Goal: Task Accomplishment & Management: Use online tool/utility

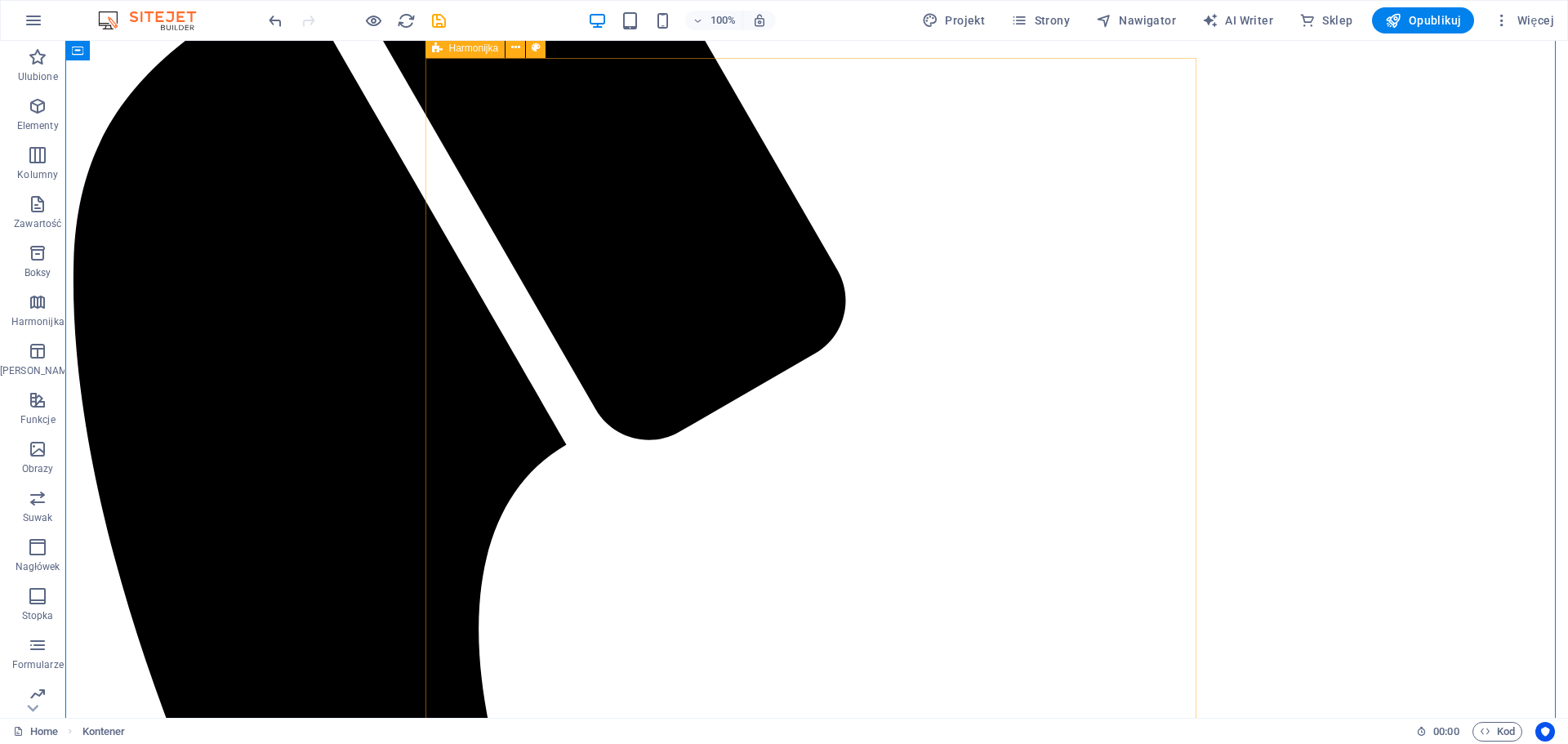
scroll to position [1306, 0]
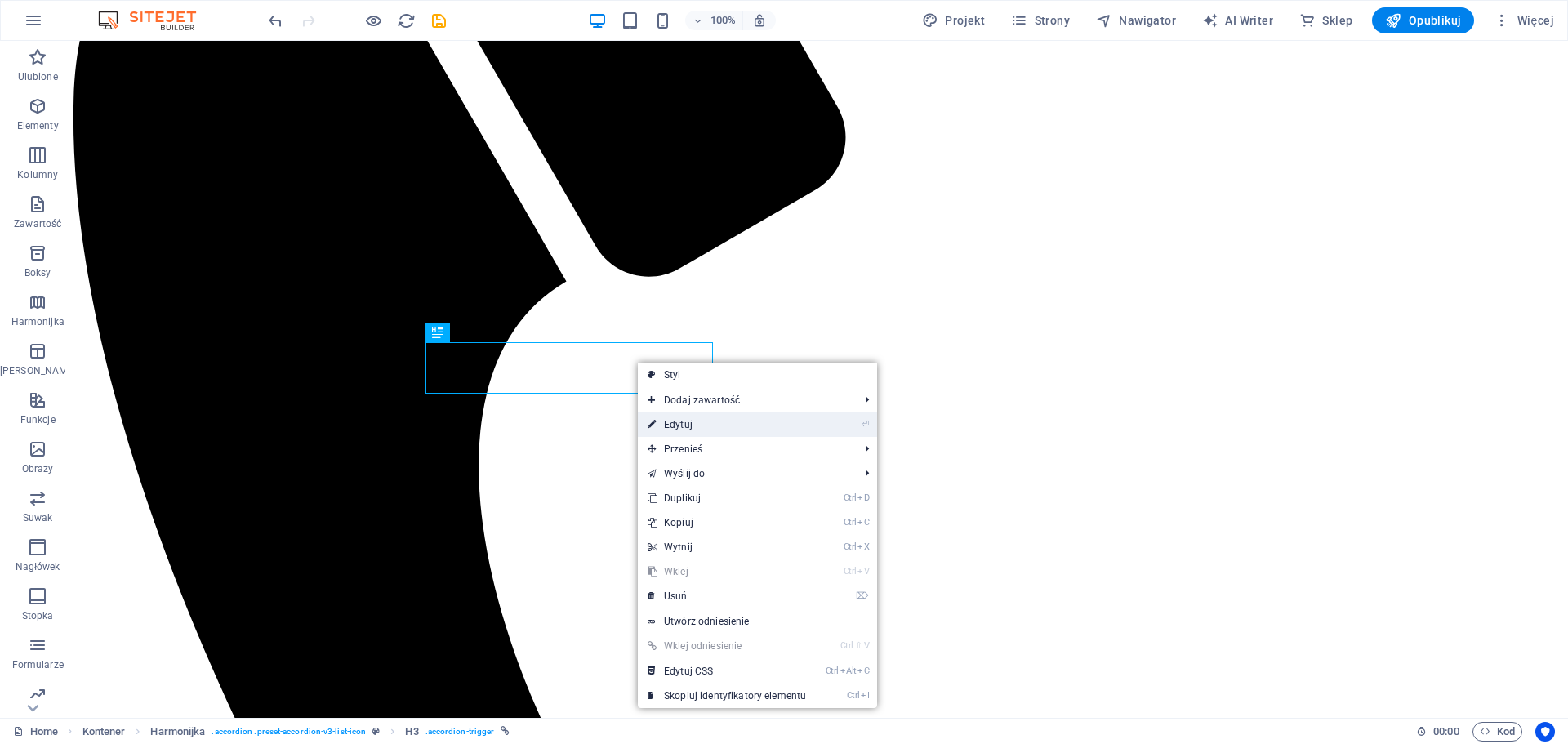
click at [684, 427] on link "⏎ Edytuj" at bounding box center [727, 424] width 178 height 24
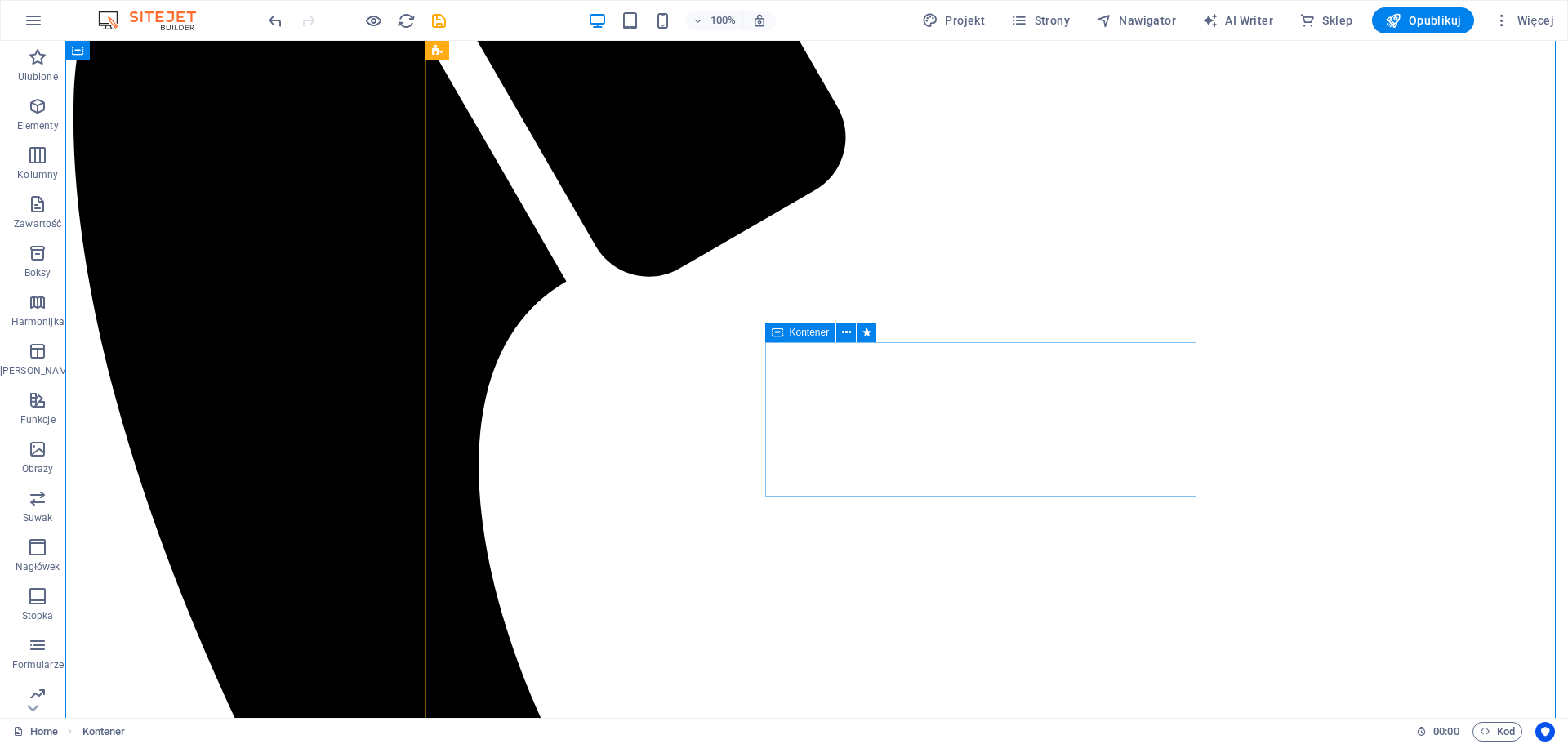
scroll to position [1470, 0]
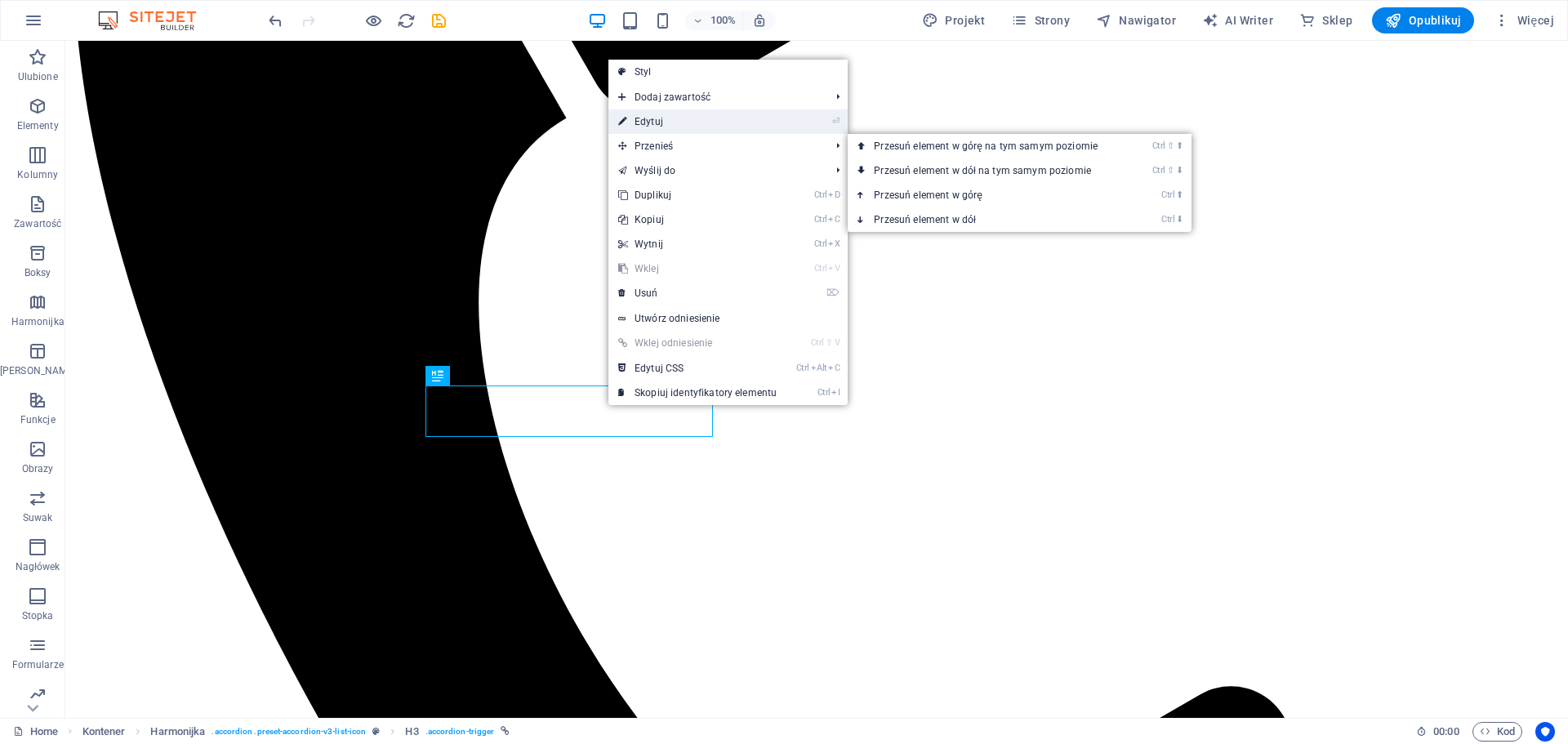
click at [661, 127] on link "⏎ Edytuj" at bounding box center [697, 122] width 178 height 24
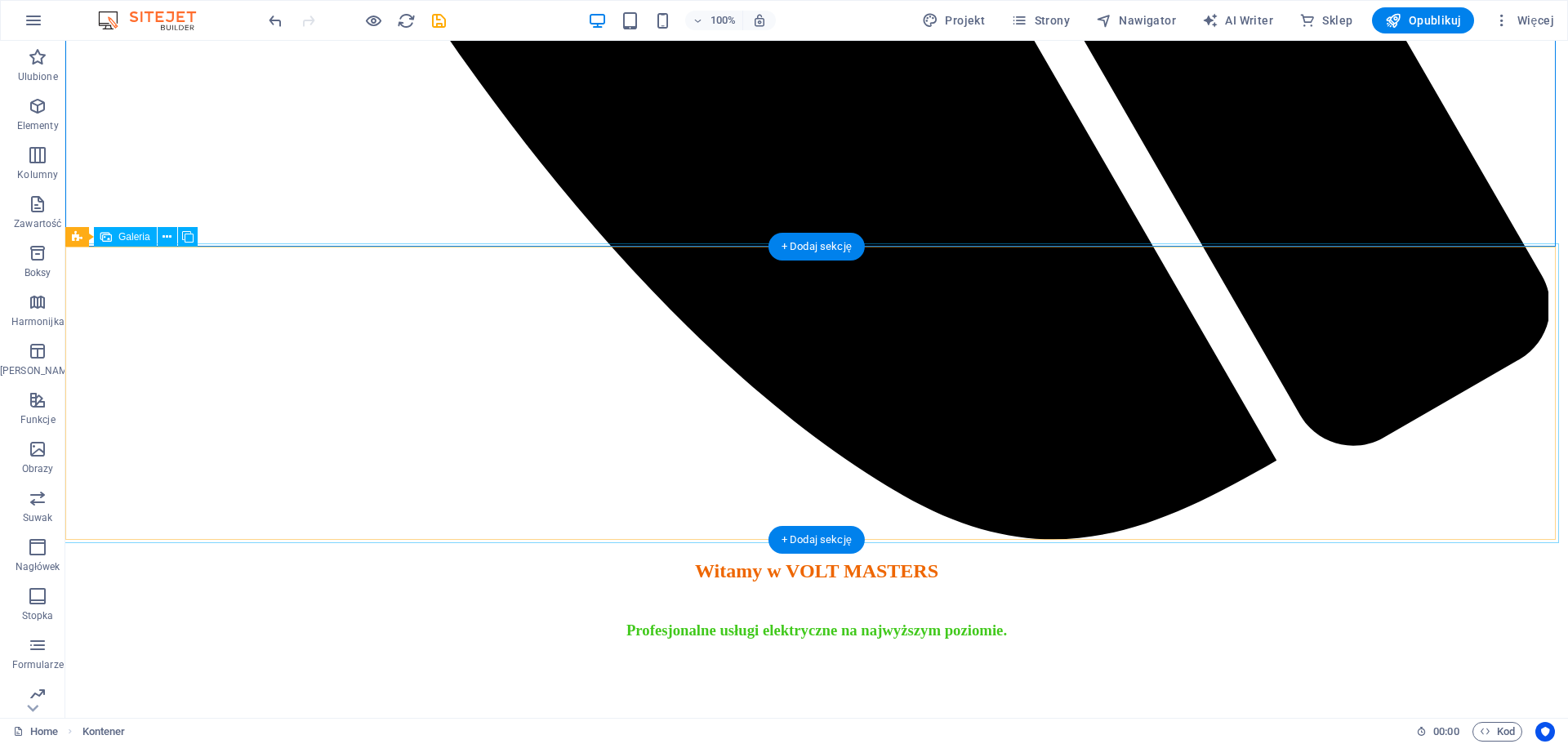
scroll to position [2204, 0]
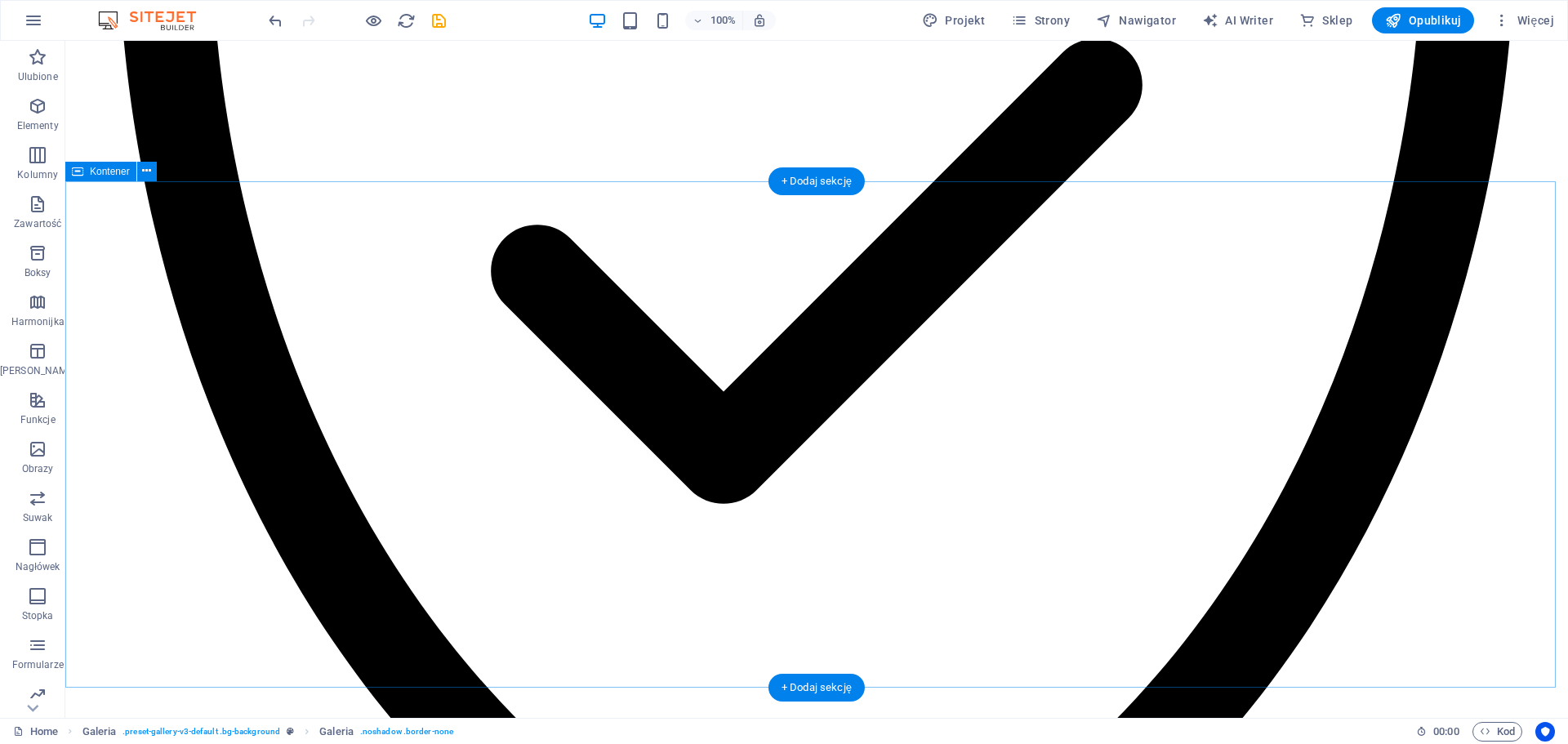
scroll to position [4115, 0]
